Goal: Transaction & Acquisition: Register for event/course

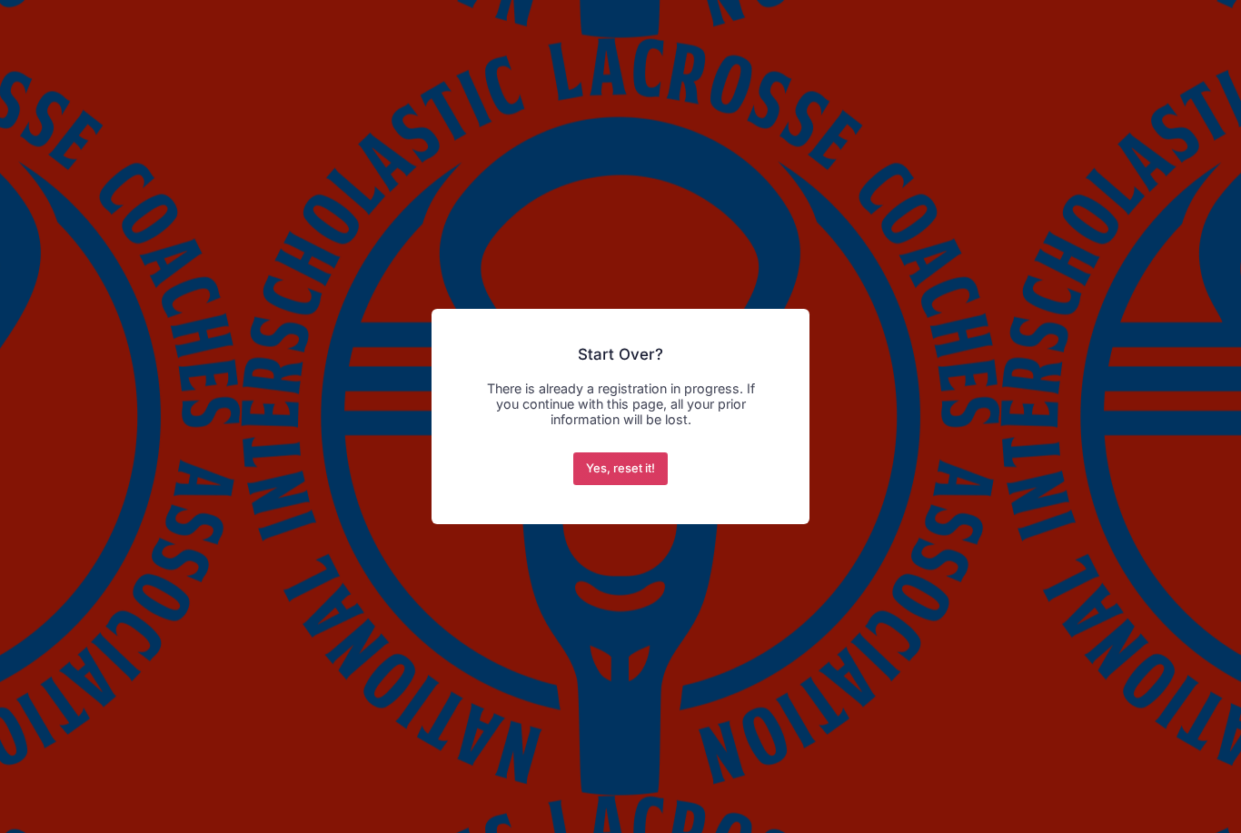
click at [614, 475] on button "Yes, reset it!" at bounding box center [620, 468] width 95 height 33
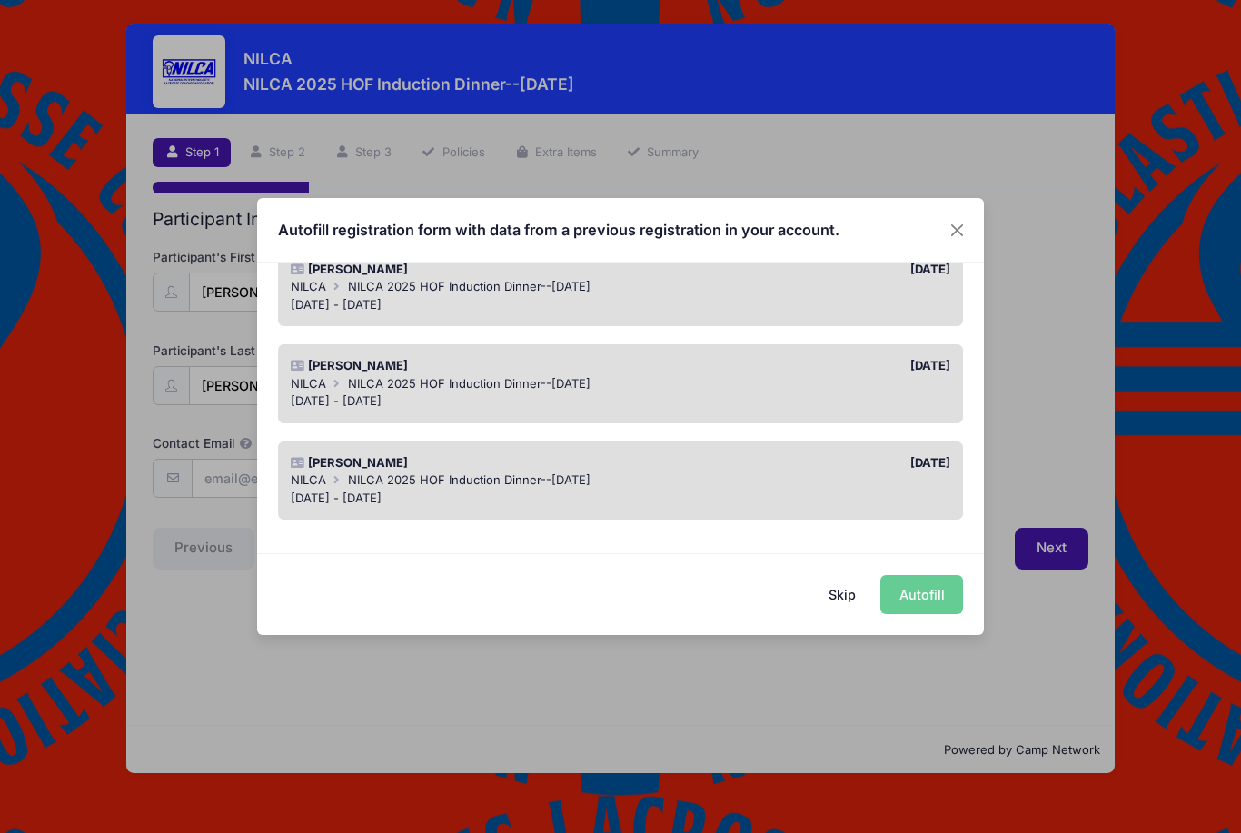
scroll to position [945, 0]
click at [930, 602] on div "Skip Autofill" at bounding box center [620, 593] width 727 height 81
click at [933, 597] on div "Skip Autofill" at bounding box center [620, 593] width 727 height 81
click at [1052, 545] on div "Autofill registration form with data from a previous registration in your accou…" at bounding box center [620, 416] width 1241 height 833
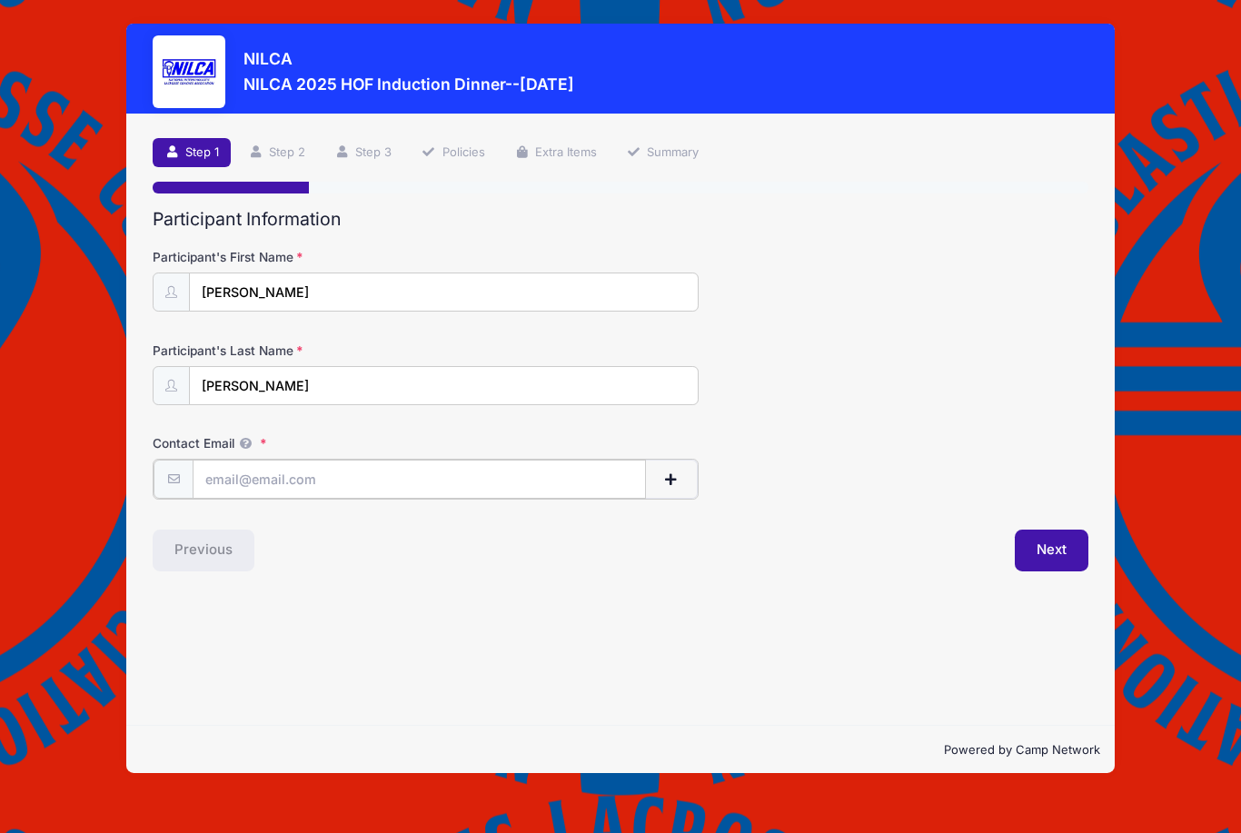
click at [265, 471] on input "Contact Email" at bounding box center [419, 479] width 453 height 39
type input "J"
type input "R"
type input "[EMAIL_ADDRESS][DOMAIN_NAME]"
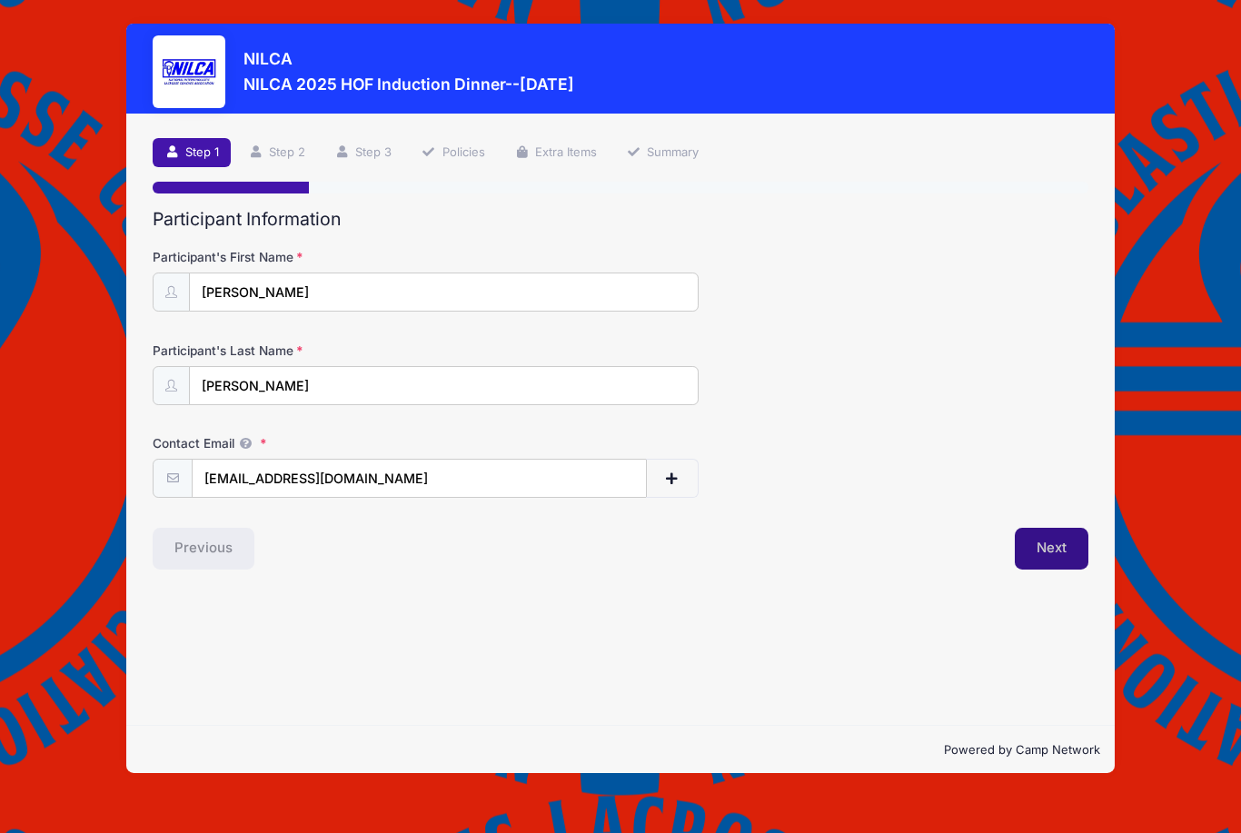
click at [1067, 553] on button "Next" at bounding box center [1051, 549] width 74 height 42
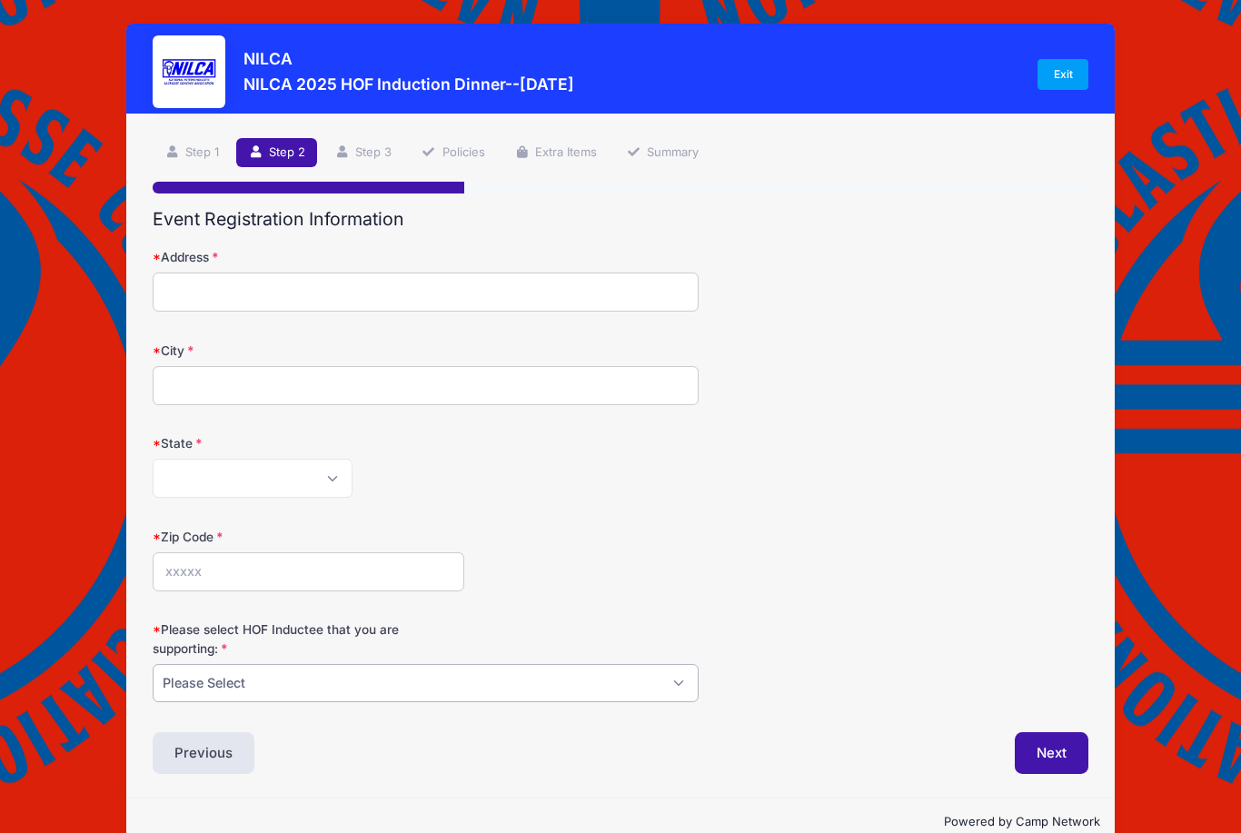
click at [176, 674] on select "Please Select [PERSON_NAME] [PERSON_NAME] [PERSON_NAME] [PERSON_NAME] [PERSON_N…" at bounding box center [426, 683] width 546 height 39
select select "[PERSON_NAME]"
click at [183, 476] on select "[US_STATE] [US_STATE] [US_STATE] [US_STATE] [US_STATE] Armed Forces Africa Arme…" at bounding box center [253, 478] width 200 height 39
click at [188, 296] on input "Address" at bounding box center [426, 291] width 546 height 39
type input "[STREET_ADDRESS]"
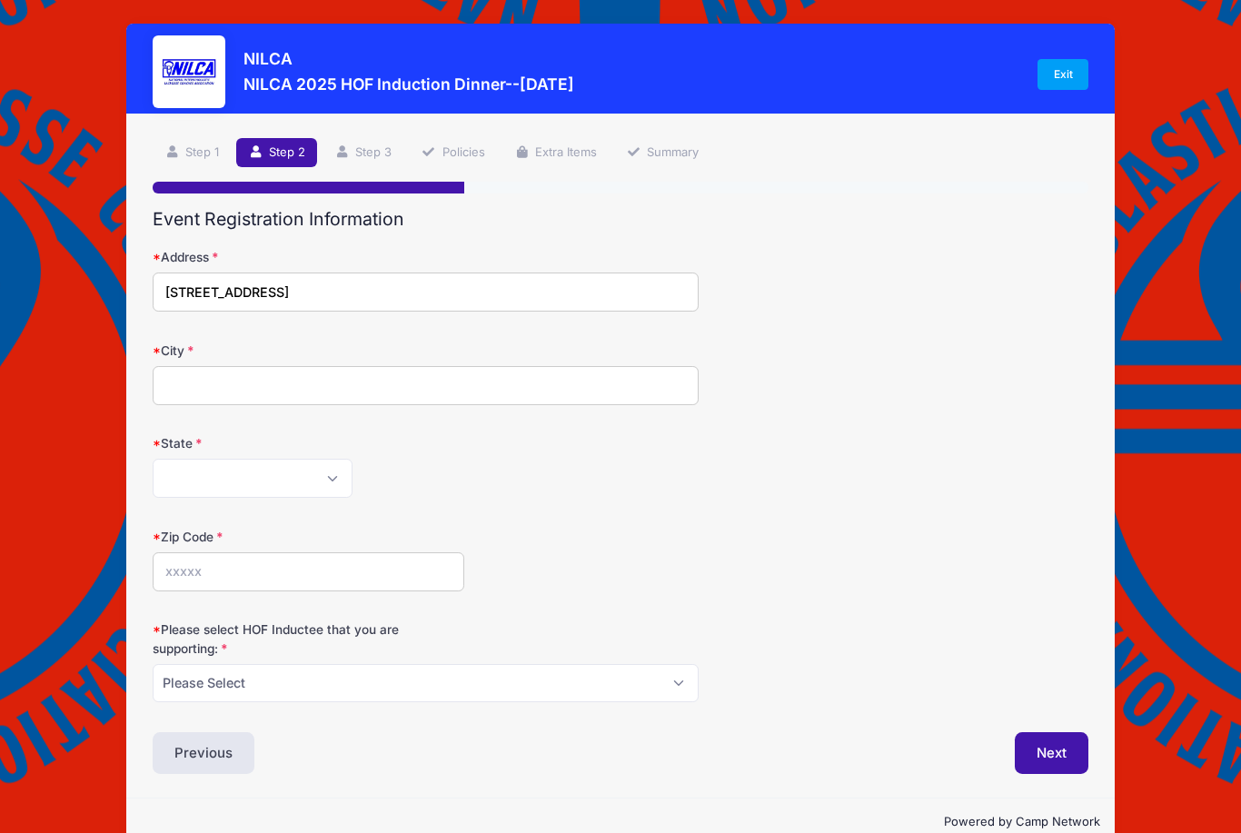
click at [648, 402] on input "City" at bounding box center [426, 385] width 546 height 39
type input "z"
type input "[GEOGRAPHIC_DATA]"
click at [325, 482] on select "[US_STATE] [US_STATE] [US_STATE] [US_STATE] [US_STATE] Armed Forces Africa Arme…" at bounding box center [253, 478] width 200 height 39
select select "MD"
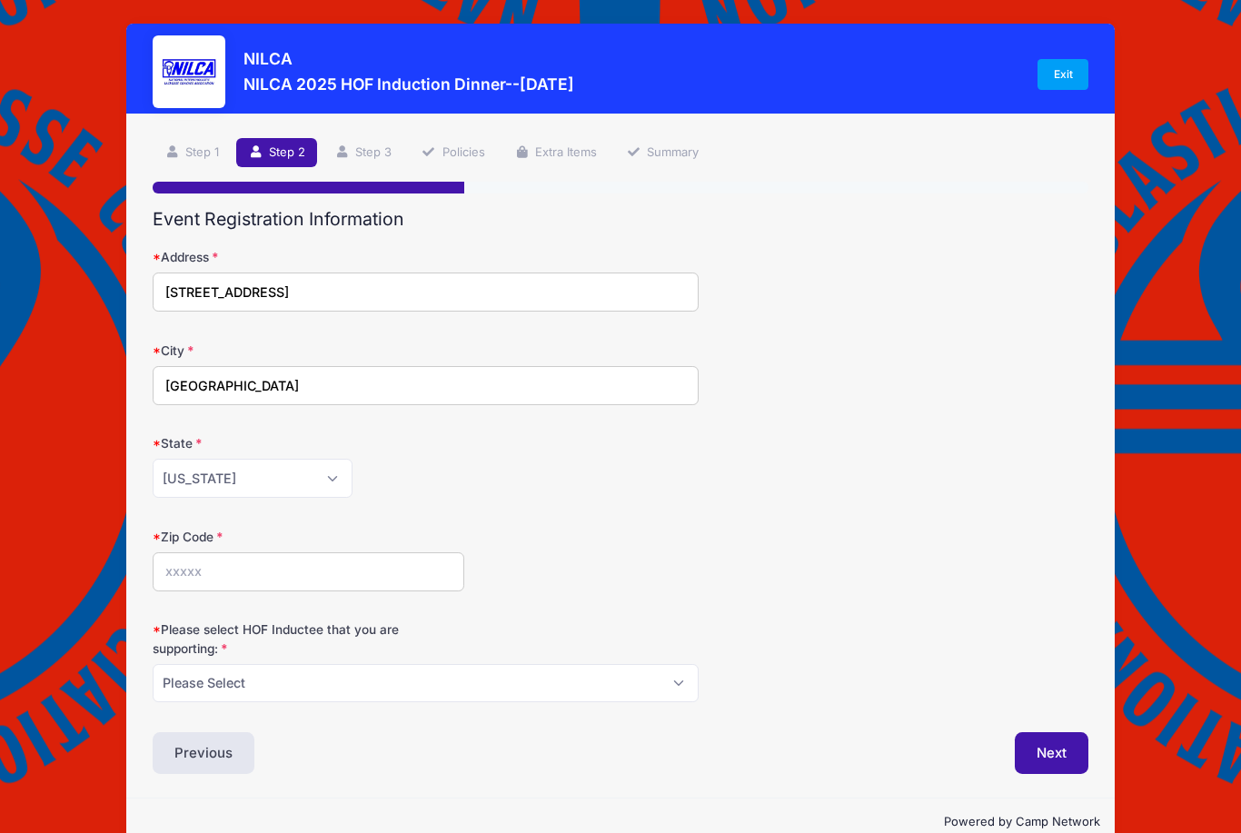
click at [169, 568] on input "Zip Code" at bounding box center [308, 571] width 311 height 39
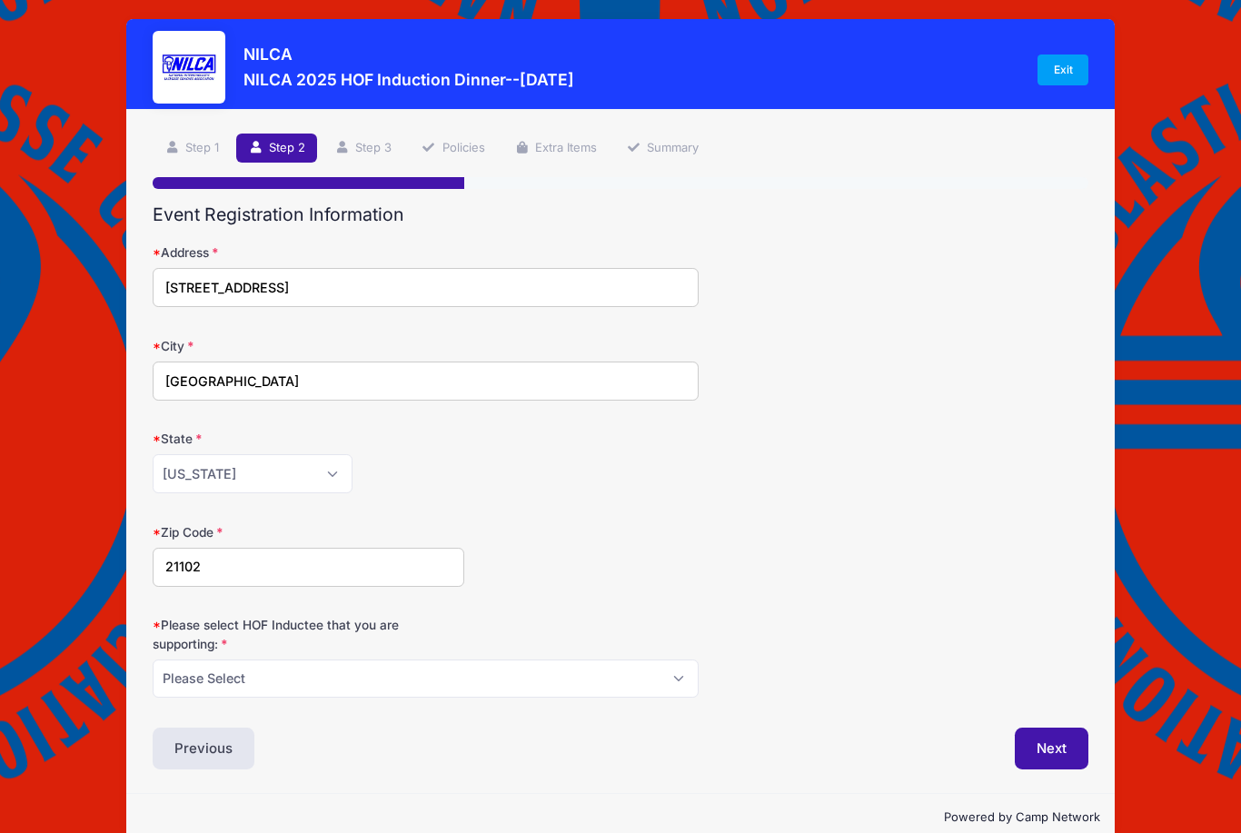
scroll to position [32, 0]
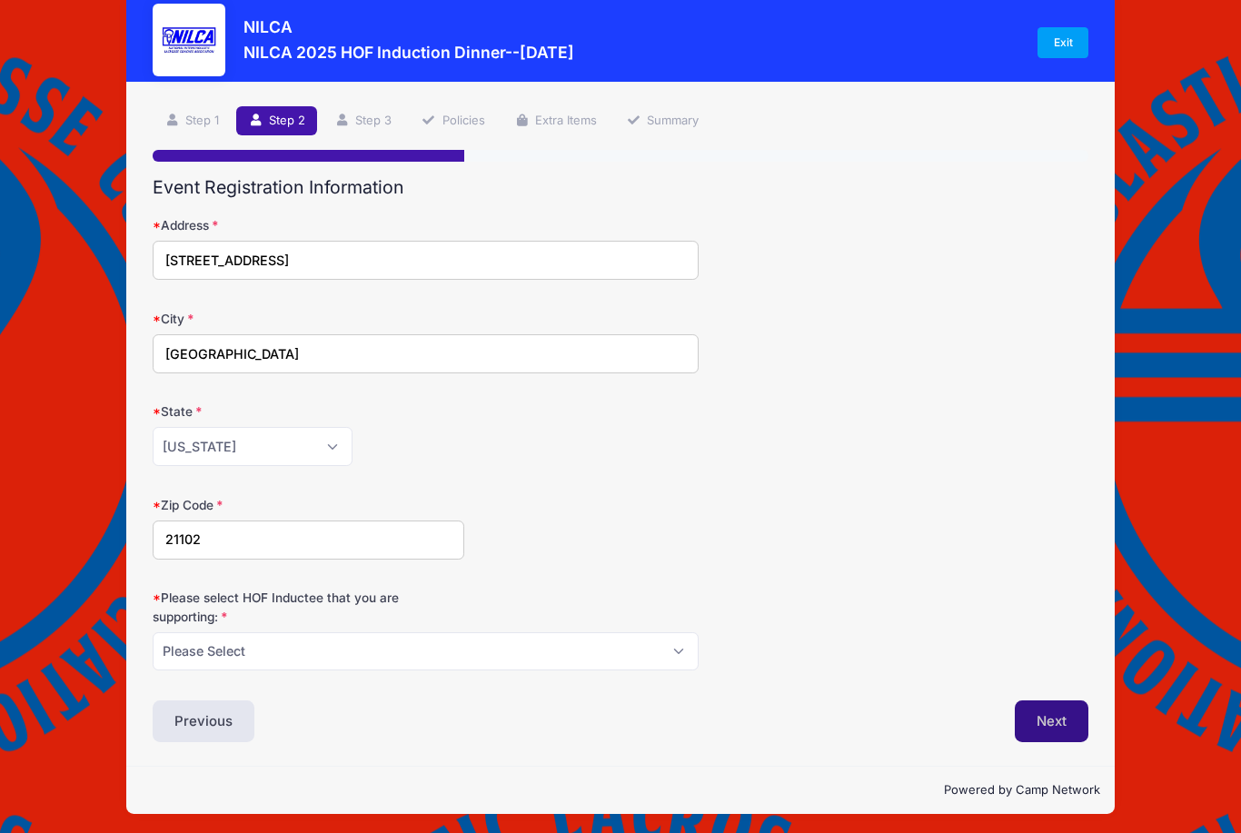
type input "21102"
click at [1054, 718] on button "Next" at bounding box center [1051, 721] width 74 height 42
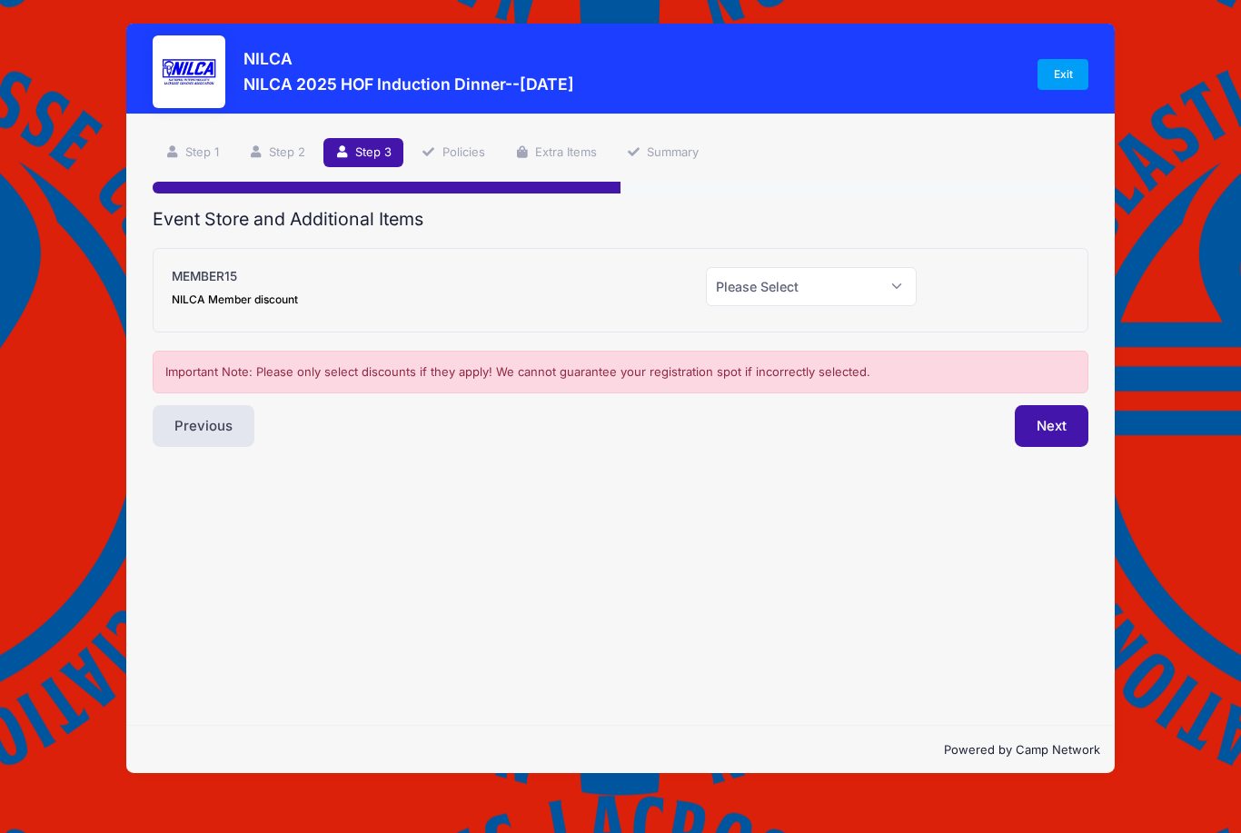
scroll to position [0, 0]
click at [913, 285] on select "Please Select Yes (-$15.00) No" at bounding box center [812, 286] width 212 height 39
select select "0"
click at [1060, 438] on button "Next" at bounding box center [1051, 426] width 74 height 42
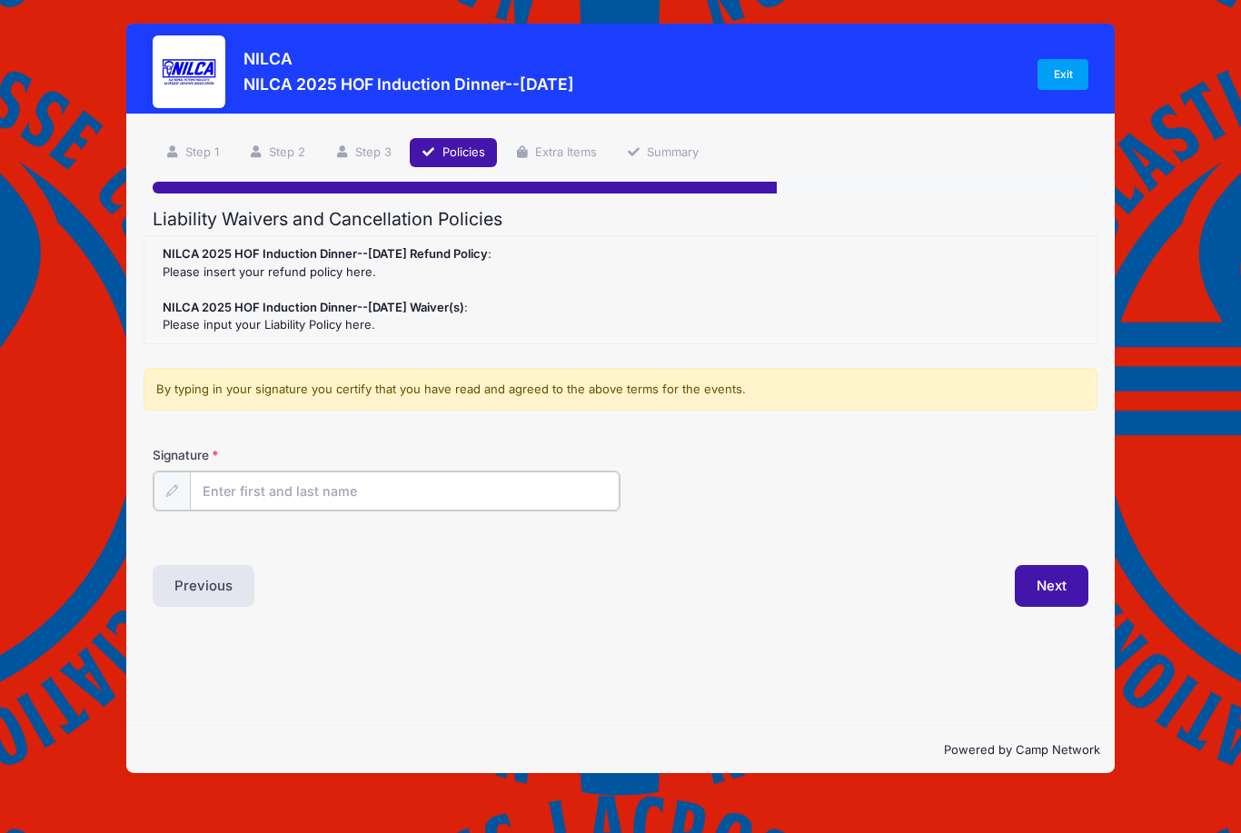
click at [225, 493] on input "Signature" at bounding box center [405, 490] width 430 height 39
type input "[PERSON_NAME]"
click at [1062, 575] on button "Next" at bounding box center [1051, 584] width 74 height 42
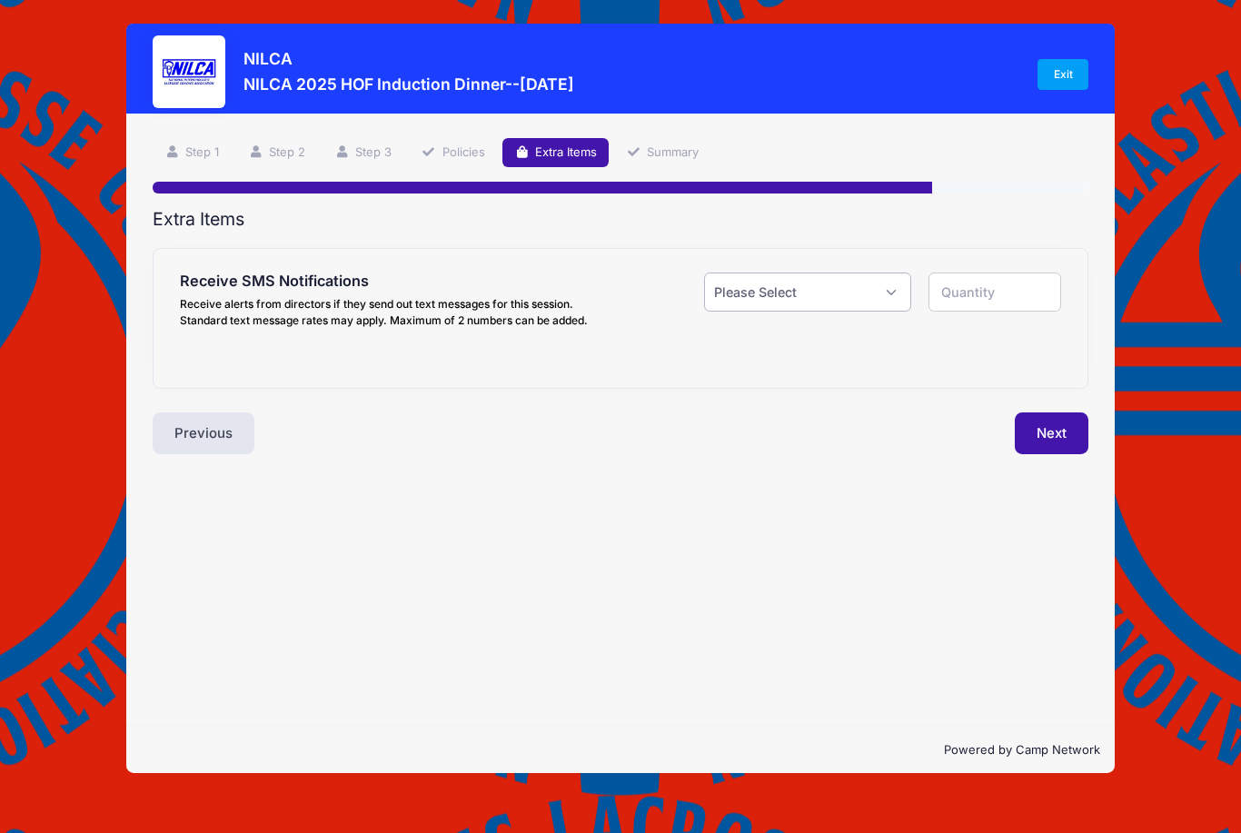
click at [896, 291] on select "Please Select Yes ($0.00) No" at bounding box center [807, 291] width 207 height 39
select select "0"
type input "0"
click at [1057, 439] on button "Next" at bounding box center [1051, 433] width 74 height 42
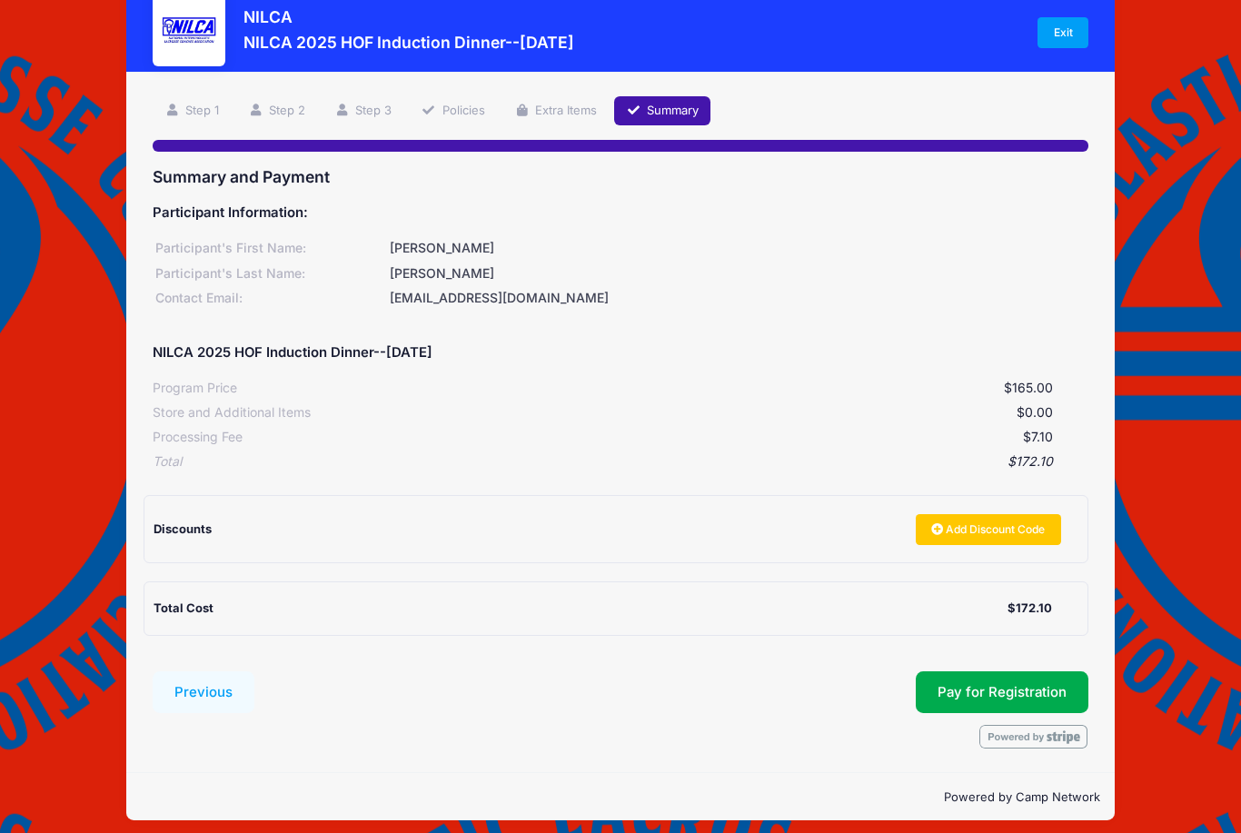
scroll to position [43, 0]
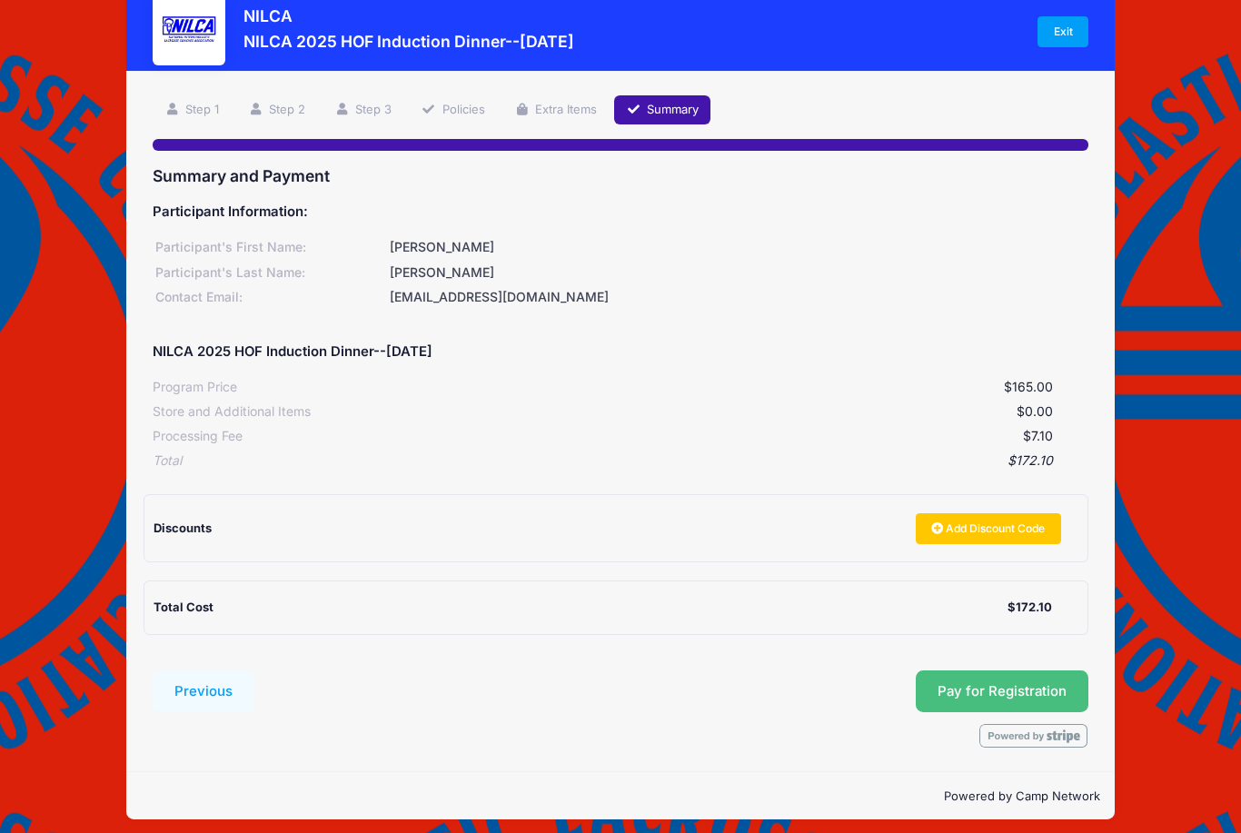
click at [1057, 684] on button "Pay for Registration" at bounding box center [1001, 691] width 173 height 42
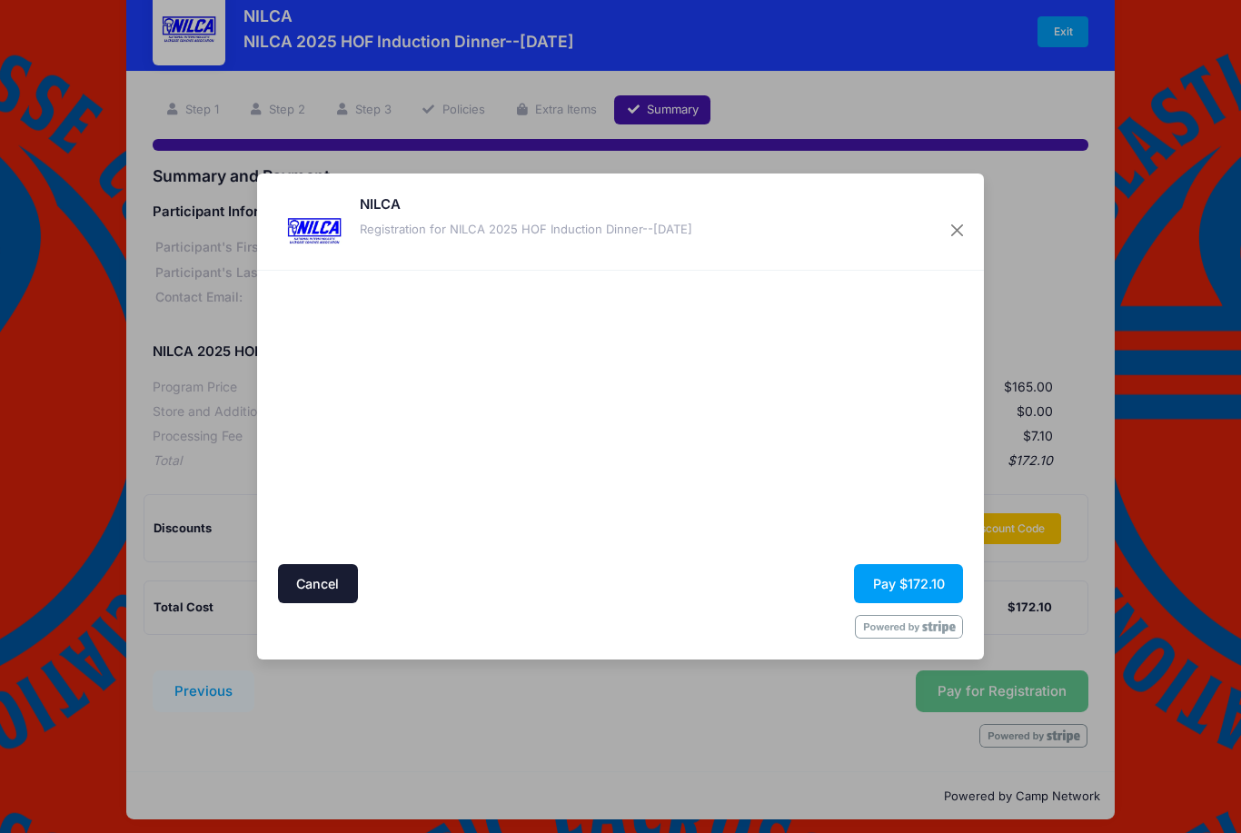
click at [523, 490] on div at bounding box center [445, 418] width 334 height 276
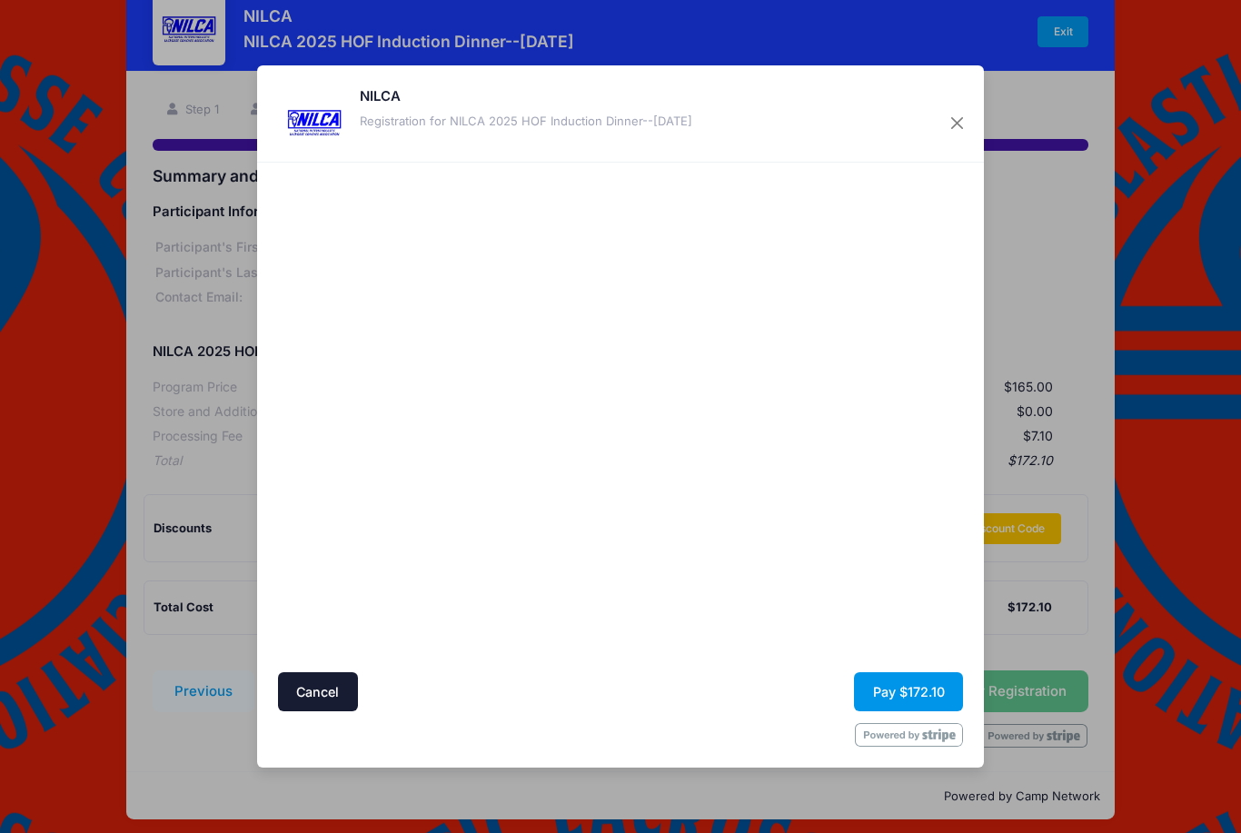
click at [924, 695] on button "Pay $172.10" at bounding box center [908, 691] width 109 height 39
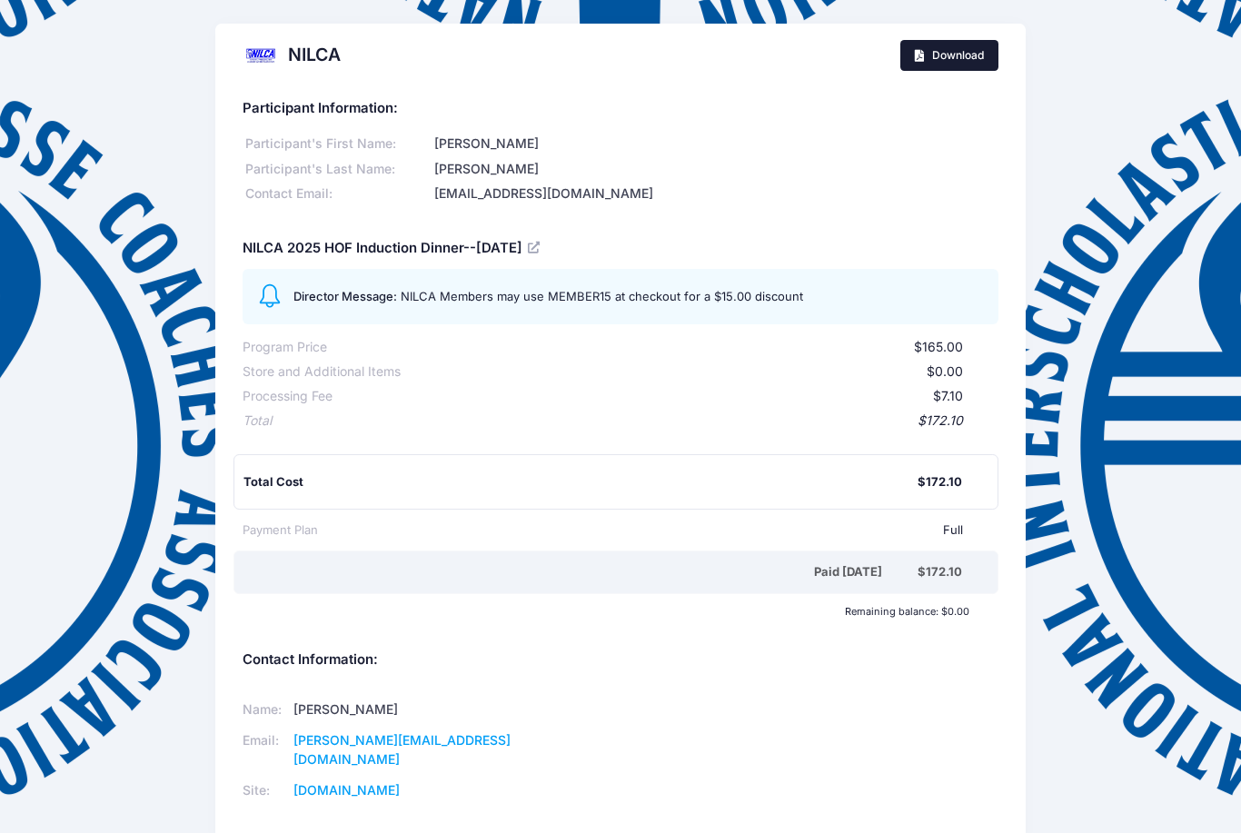
click at [974, 53] on span "Download" at bounding box center [958, 55] width 52 height 14
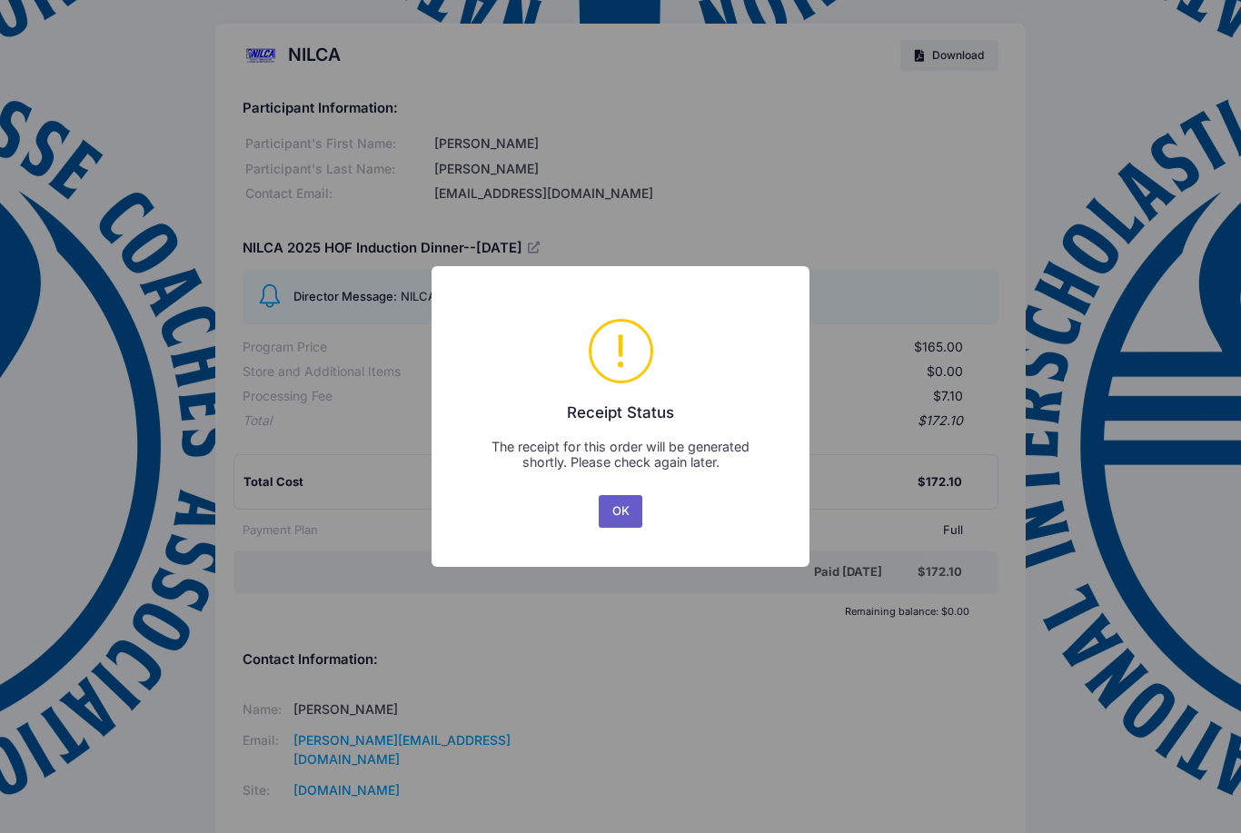
click at [624, 518] on button "OK" at bounding box center [620, 511] width 44 height 33
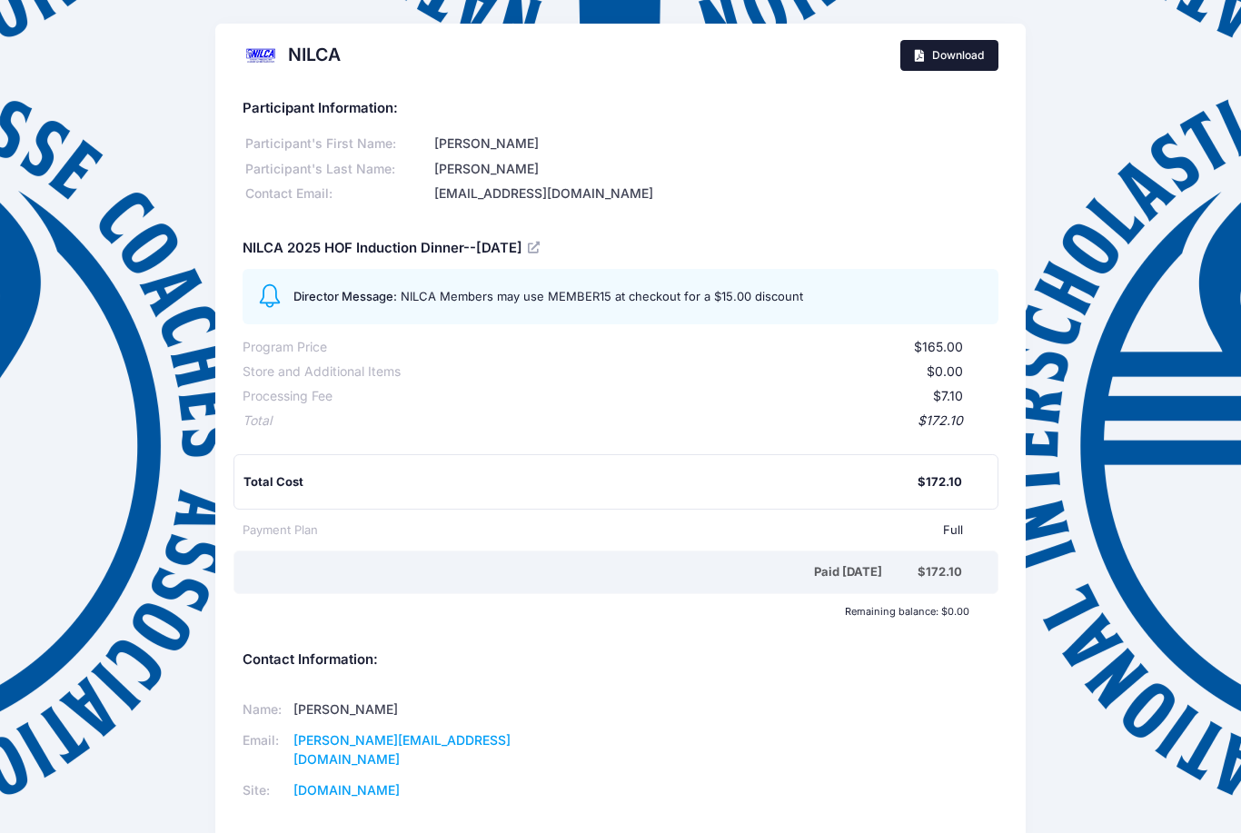
click at [944, 49] on span "Download" at bounding box center [958, 55] width 52 height 14
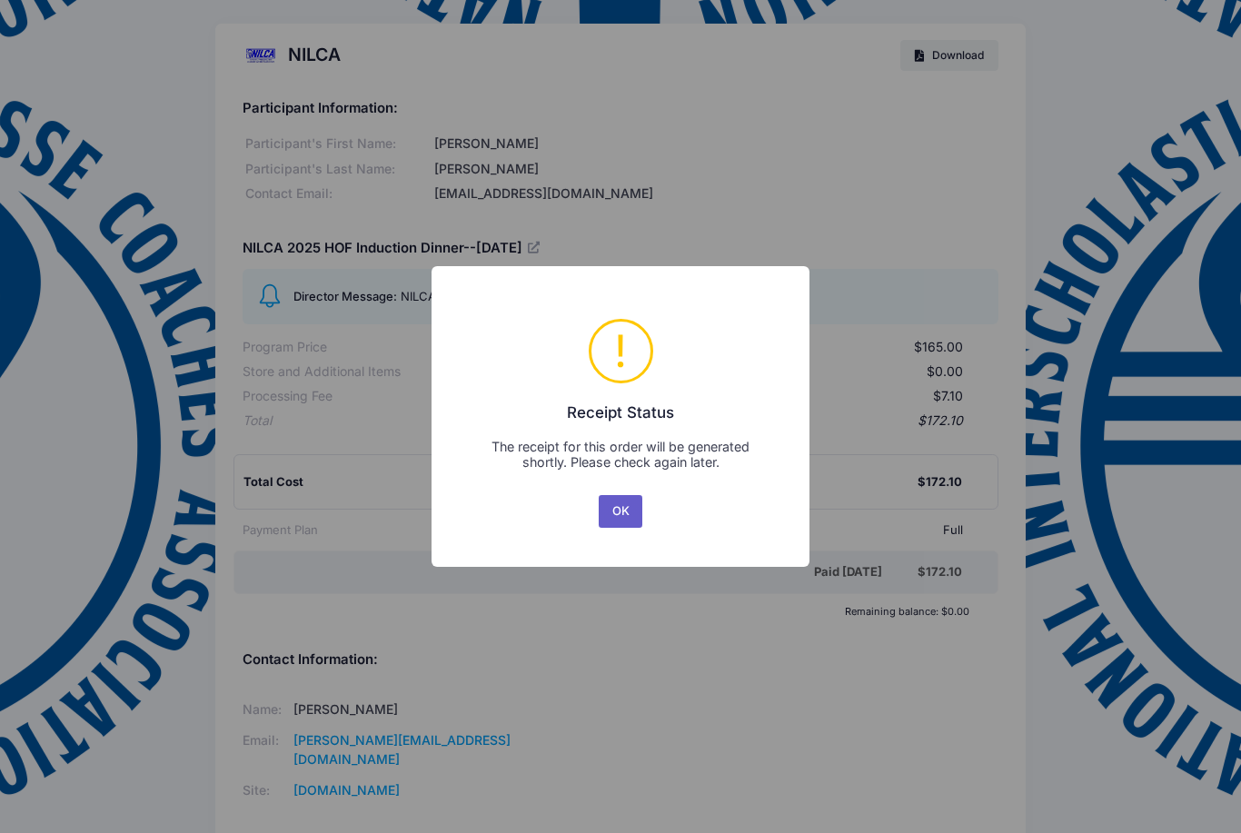
click at [629, 517] on button "OK" at bounding box center [620, 511] width 44 height 33
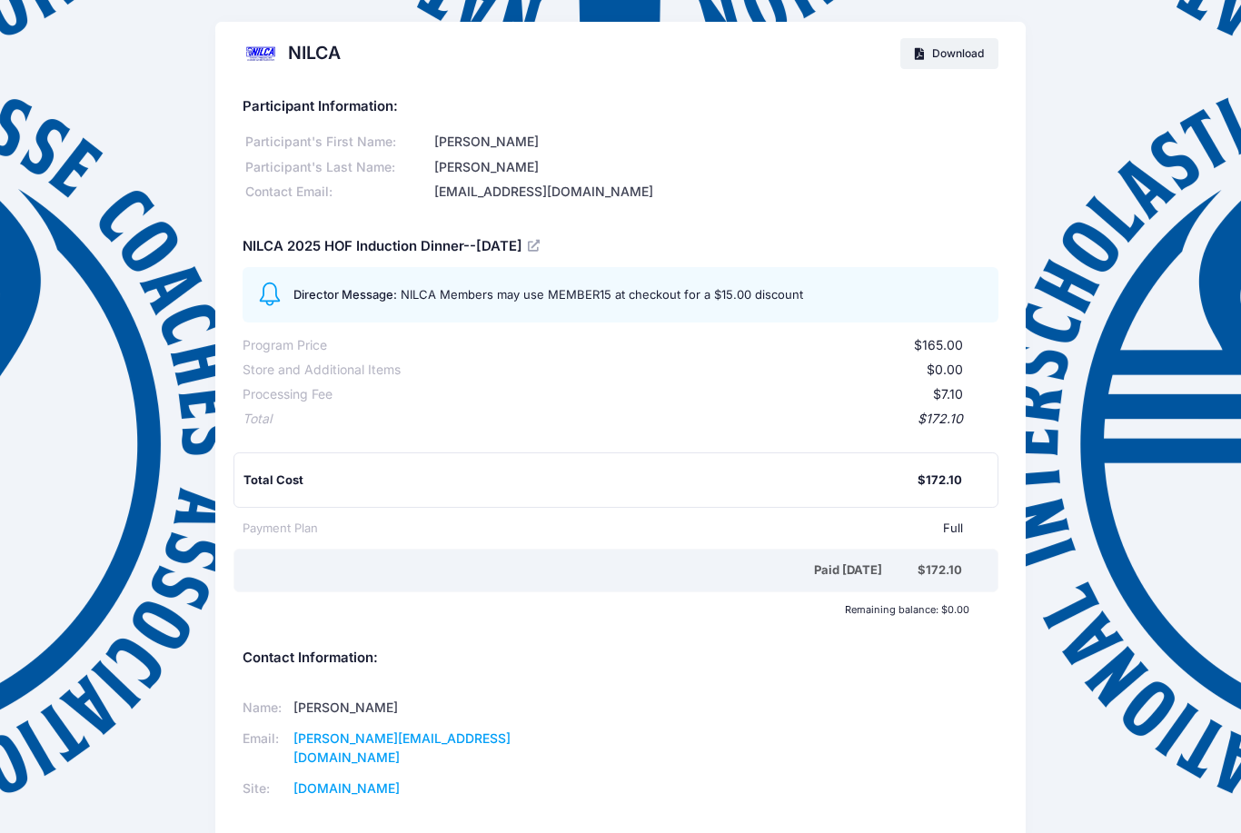
scroll to position [44, 0]
